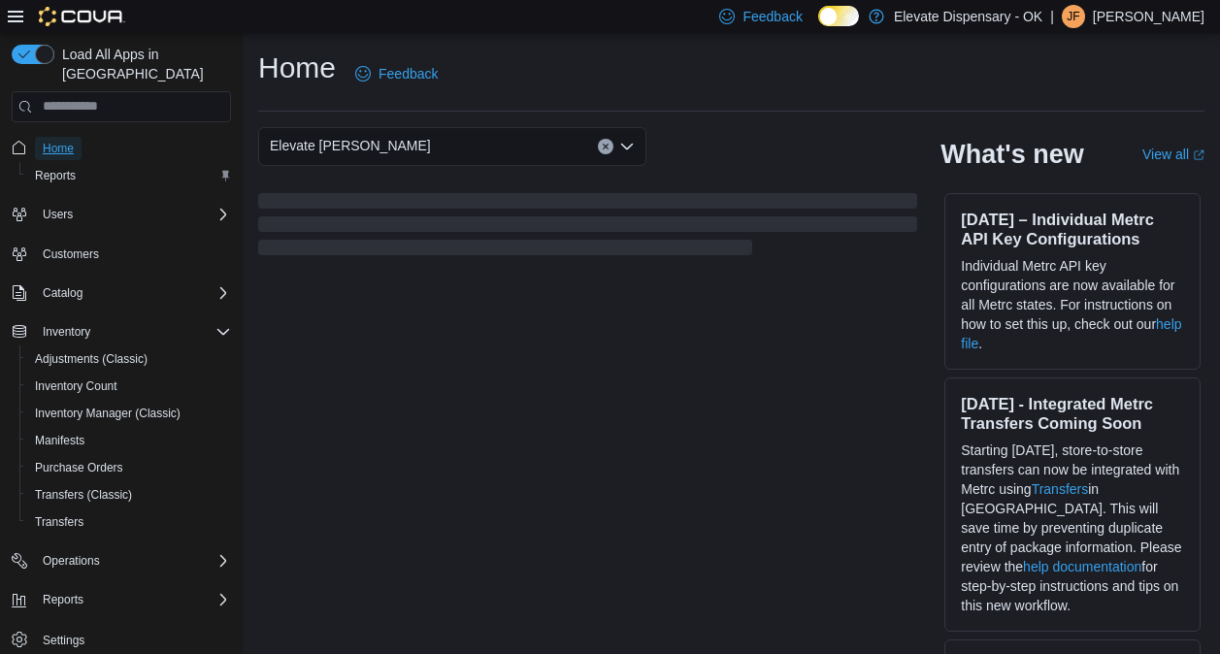
click at [42, 137] on link "Home" at bounding box center [58, 148] width 47 height 23
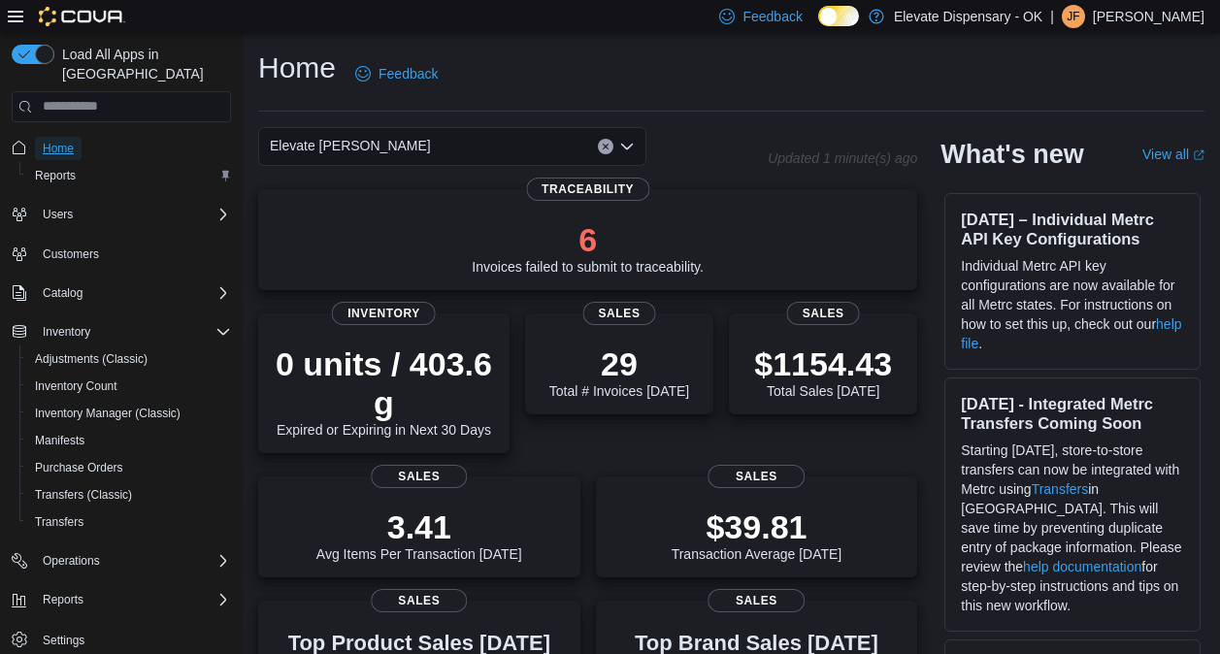
click at [42, 137] on link "Home" at bounding box center [58, 148] width 47 height 23
